Goal: Unclear

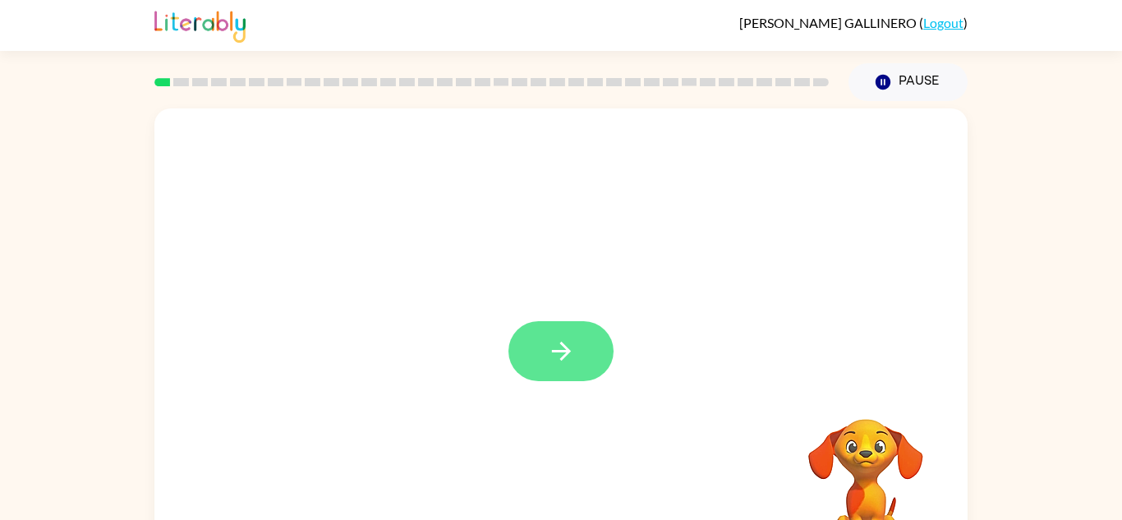
click at [599, 356] on button "button" at bounding box center [561, 351] width 105 height 60
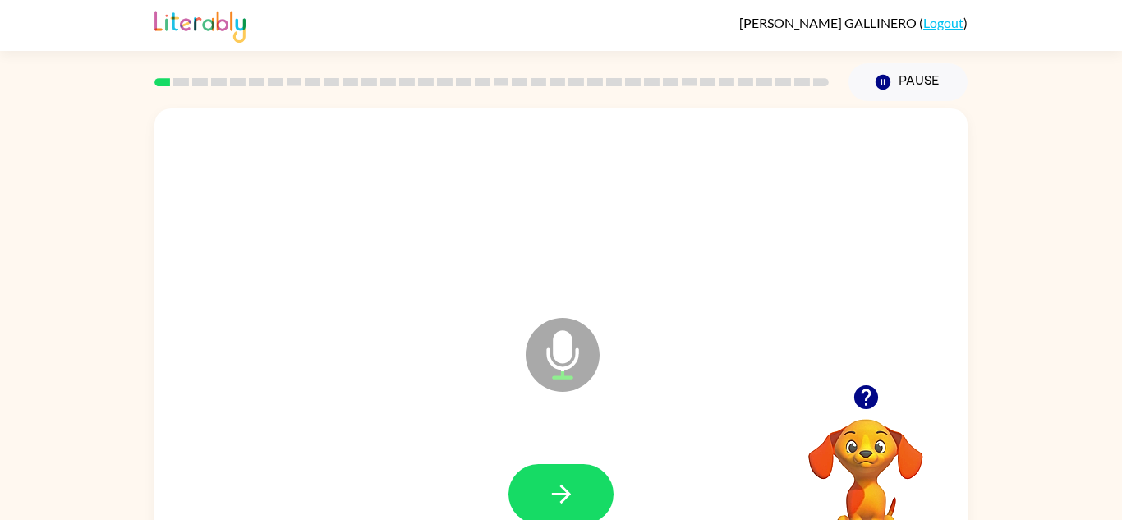
scroll to position [58, 0]
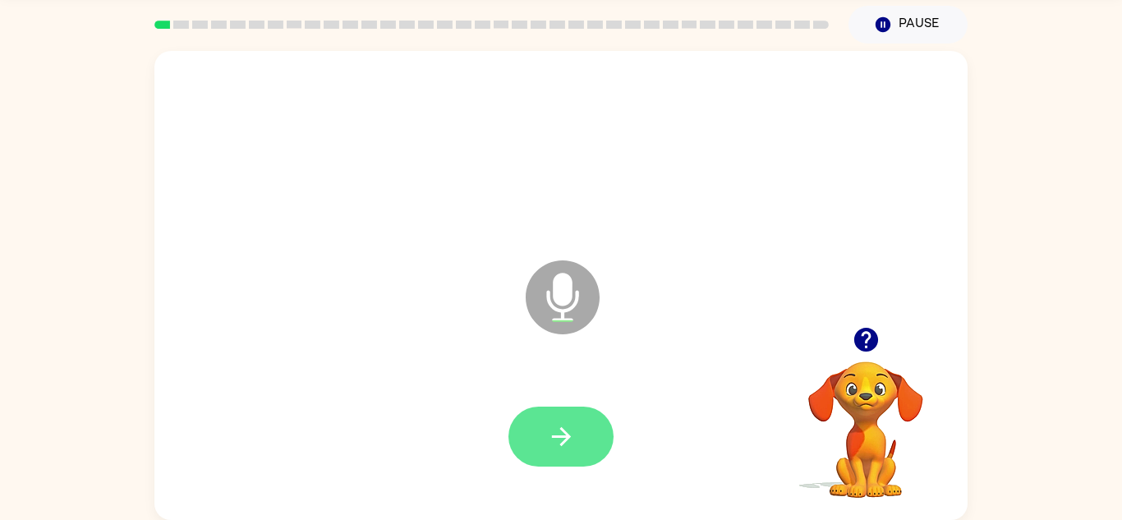
click at [582, 445] on button "button" at bounding box center [561, 437] width 105 height 60
click at [557, 429] on icon "button" at bounding box center [561, 436] width 29 height 29
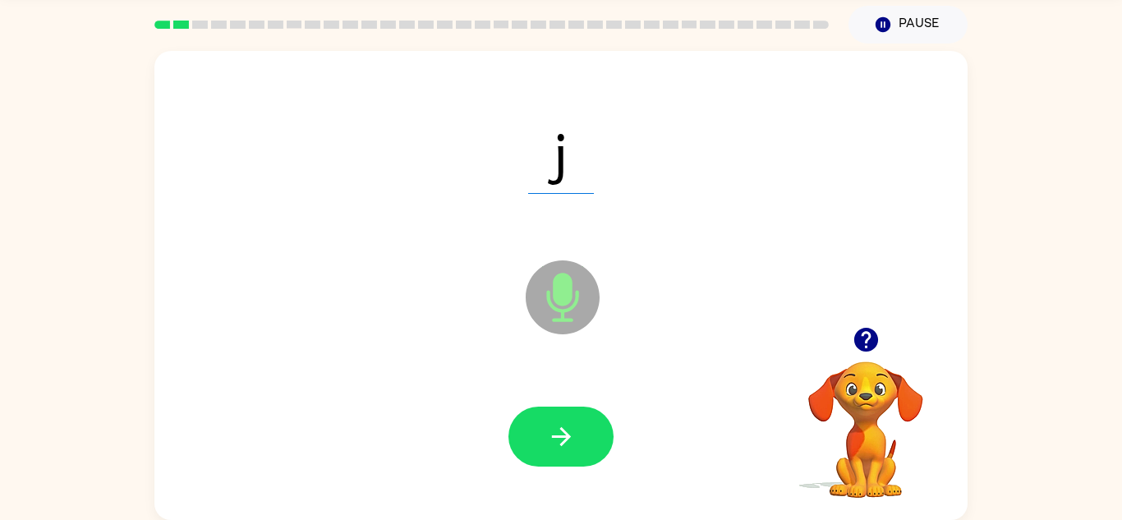
click at [557, 429] on icon "button" at bounding box center [561, 436] width 29 height 29
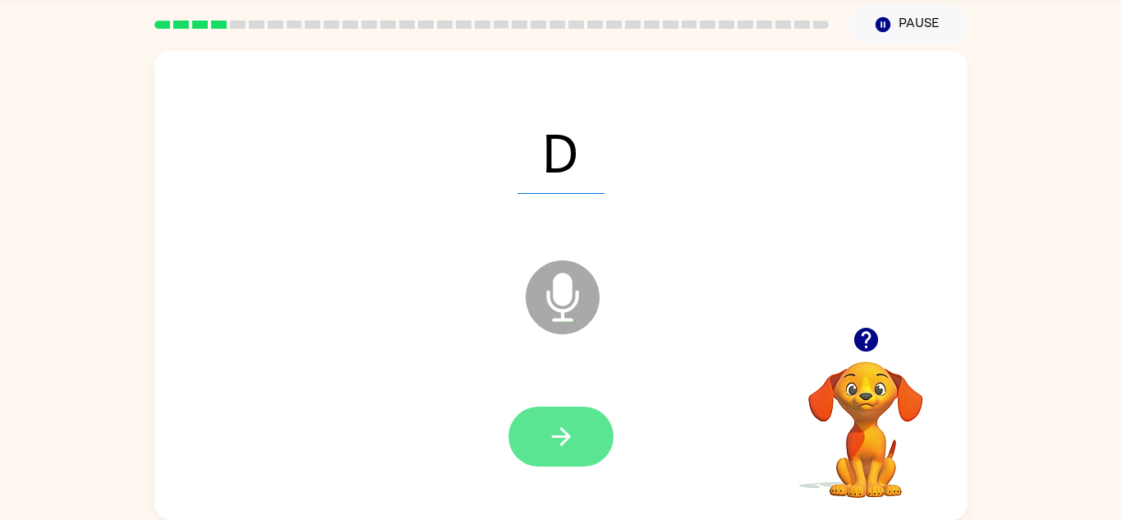
click at [565, 455] on button "button" at bounding box center [561, 437] width 105 height 60
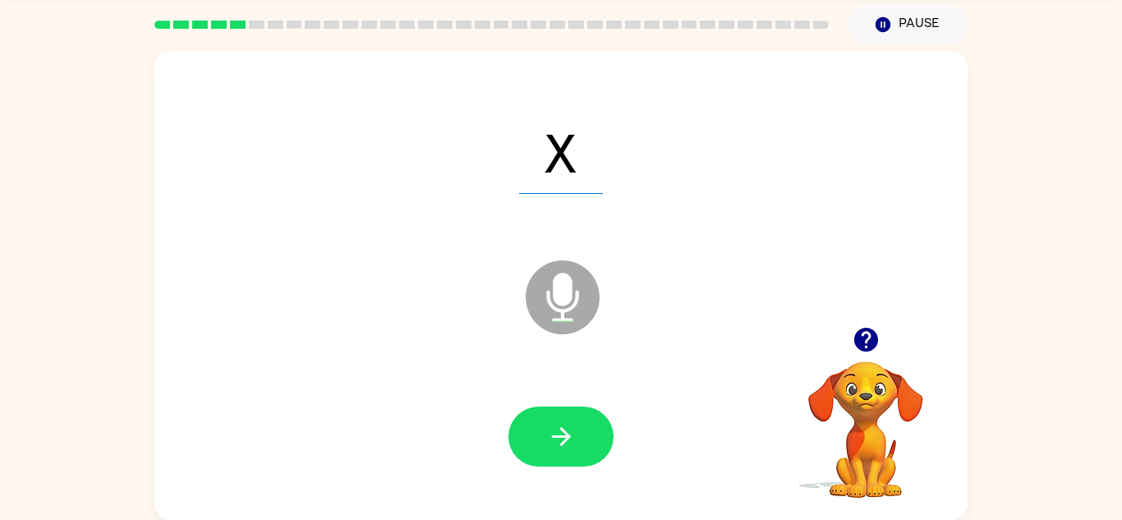
click at [565, 455] on button "button" at bounding box center [561, 437] width 105 height 60
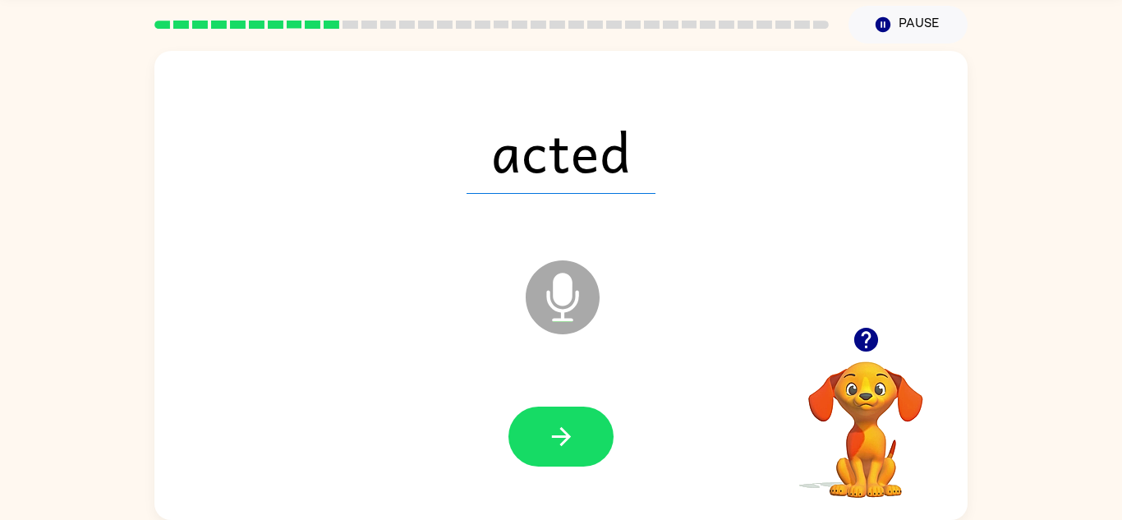
click at [565, 455] on button "button" at bounding box center [561, 437] width 105 height 60
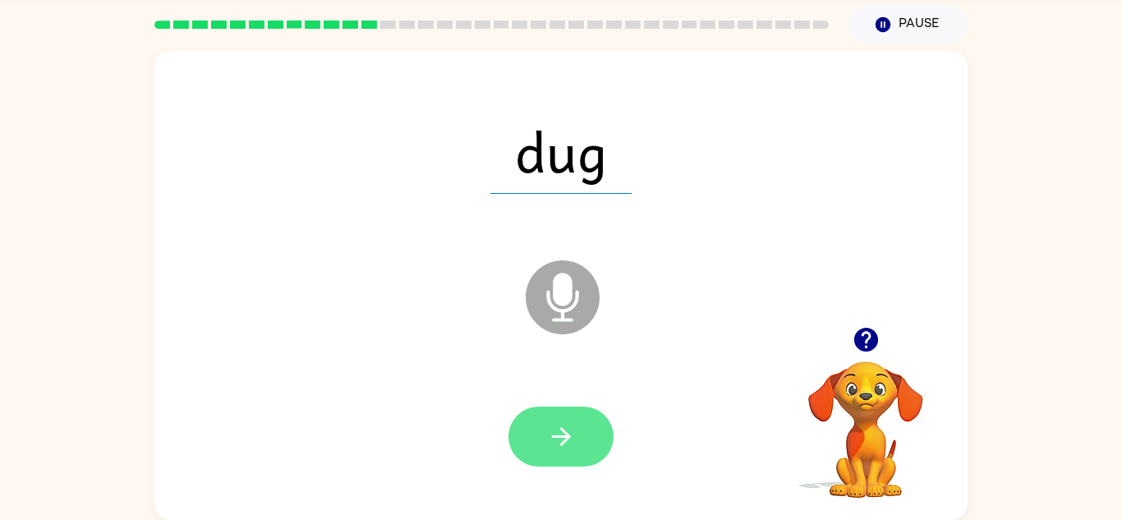
click at [575, 447] on icon "button" at bounding box center [561, 436] width 29 height 29
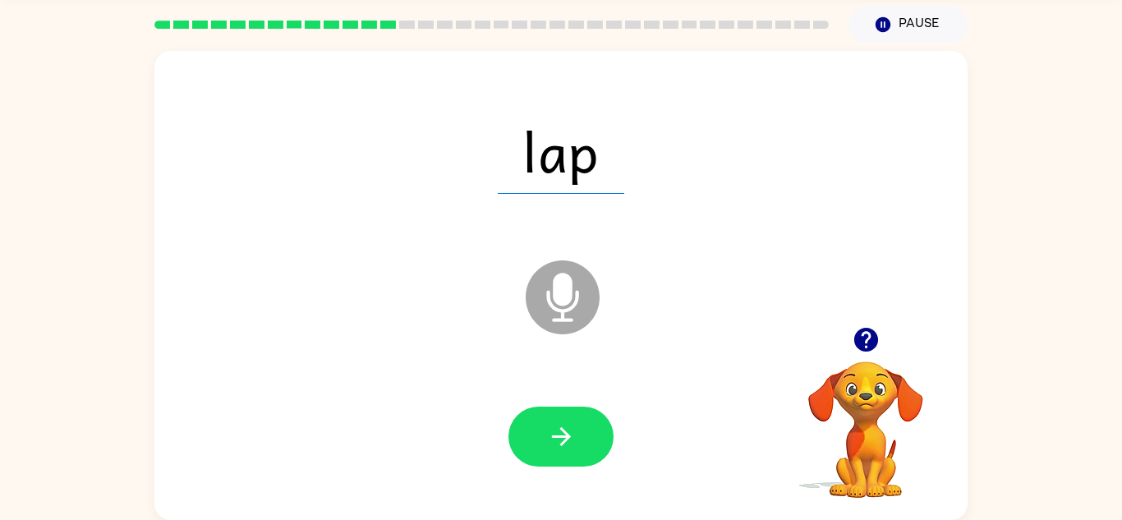
click at [575, 447] on icon "button" at bounding box center [561, 436] width 29 height 29
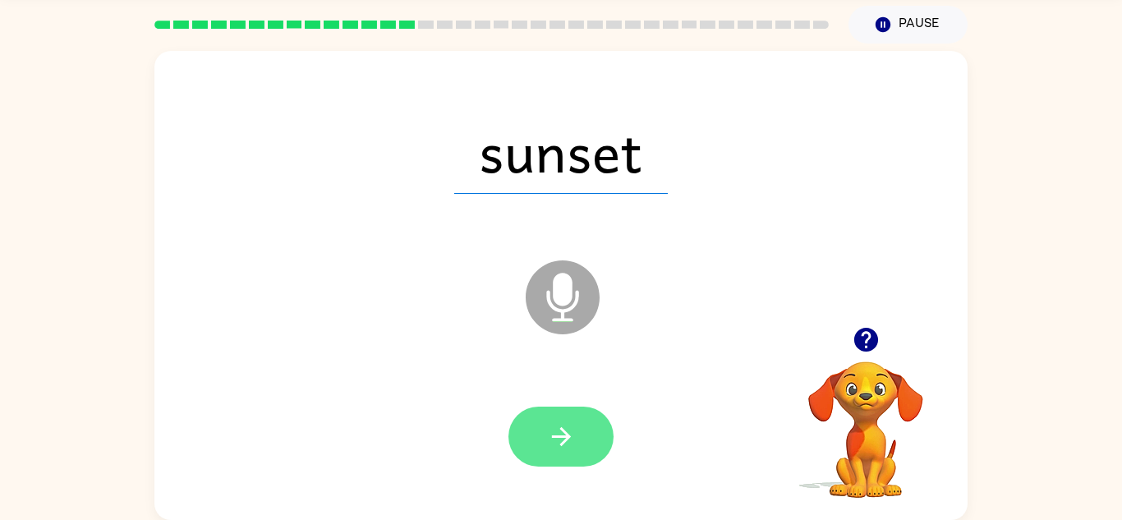
click at [578, 448] on button "button" at bounding box center [561, 437] width 105 height 60
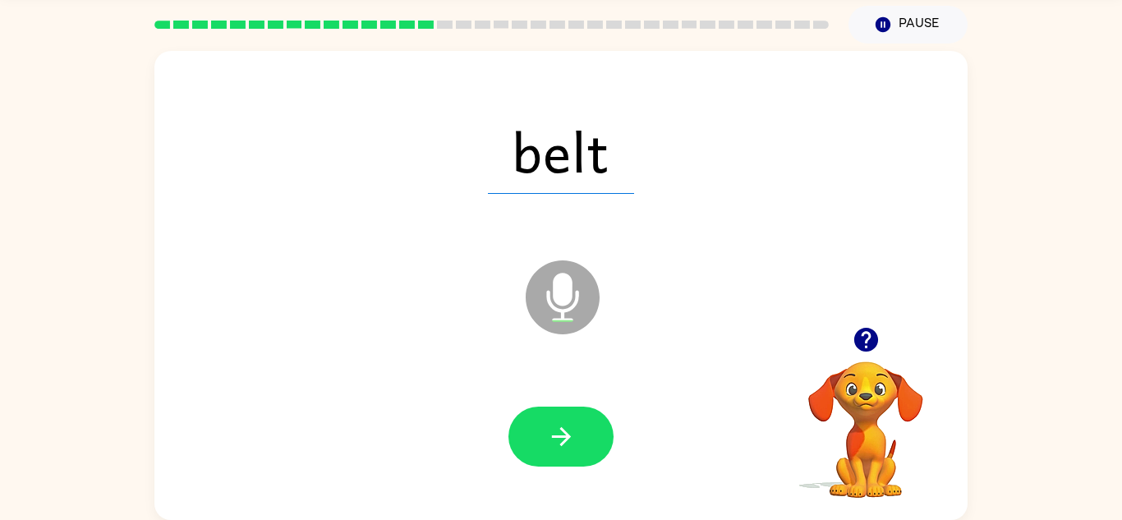
click at [578, 448] on button "button" at bounding box center [561, 437] width 105 height 60
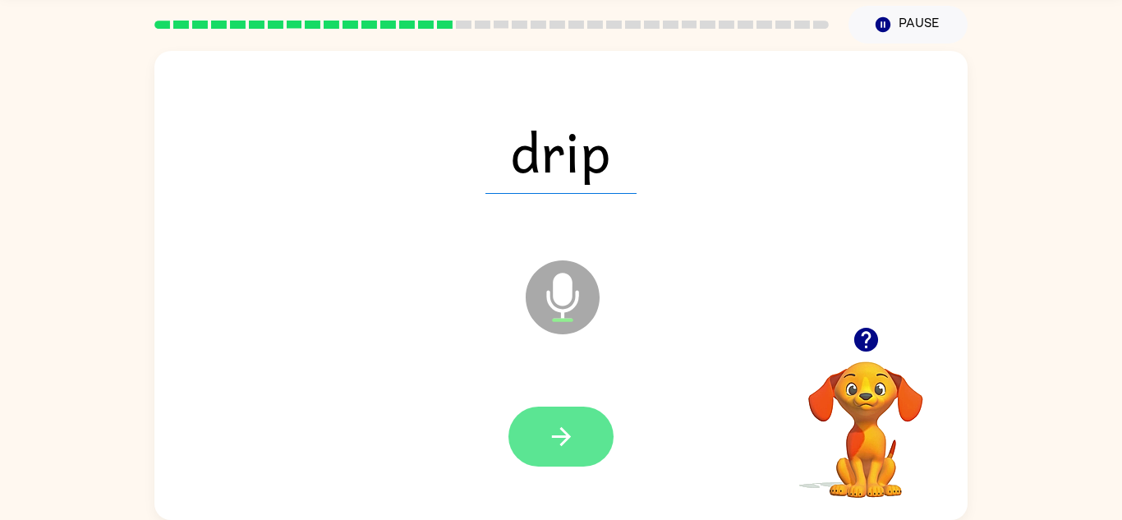
click at [570, 435] on icon "button" at bounding box center [561, 436] width 29 height 29
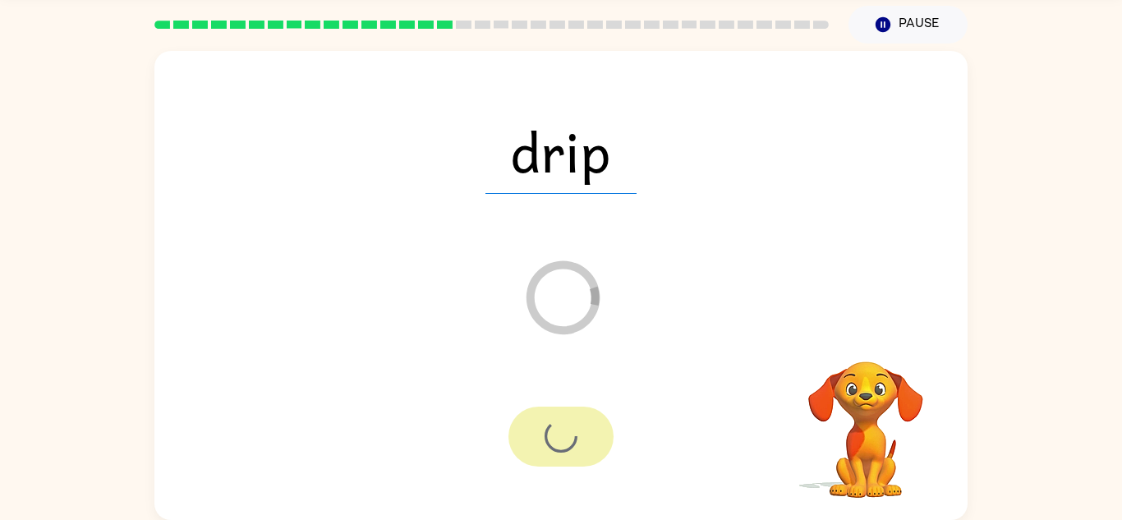
click at [570, 435] on div at bounding box center [561, 437] width 105 height 60
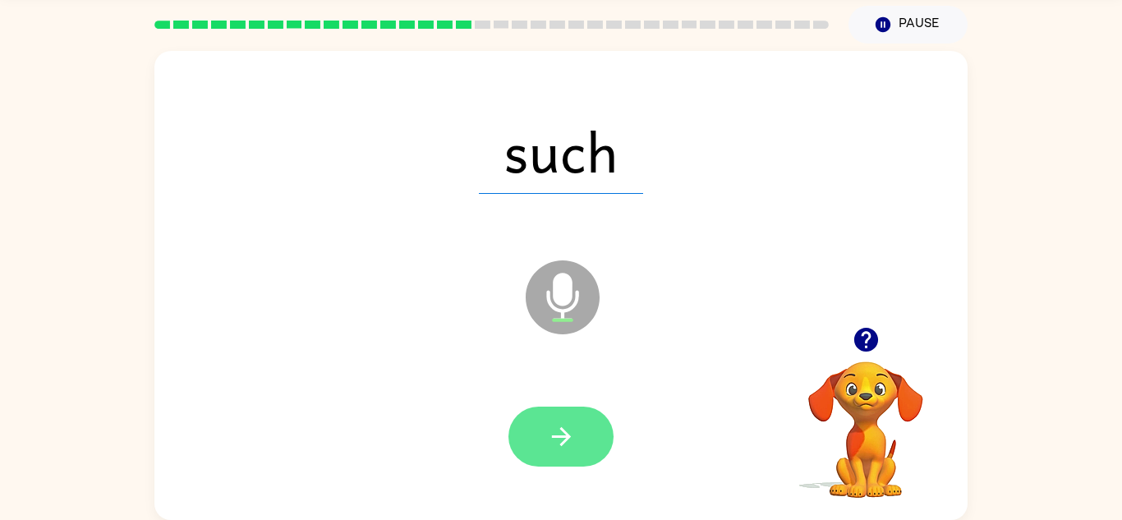
click at [569, 418] on button "button" at bounding box center [561, 437] width 105 height 60
